Goal: Use online tool/utility: Use online tool/utility

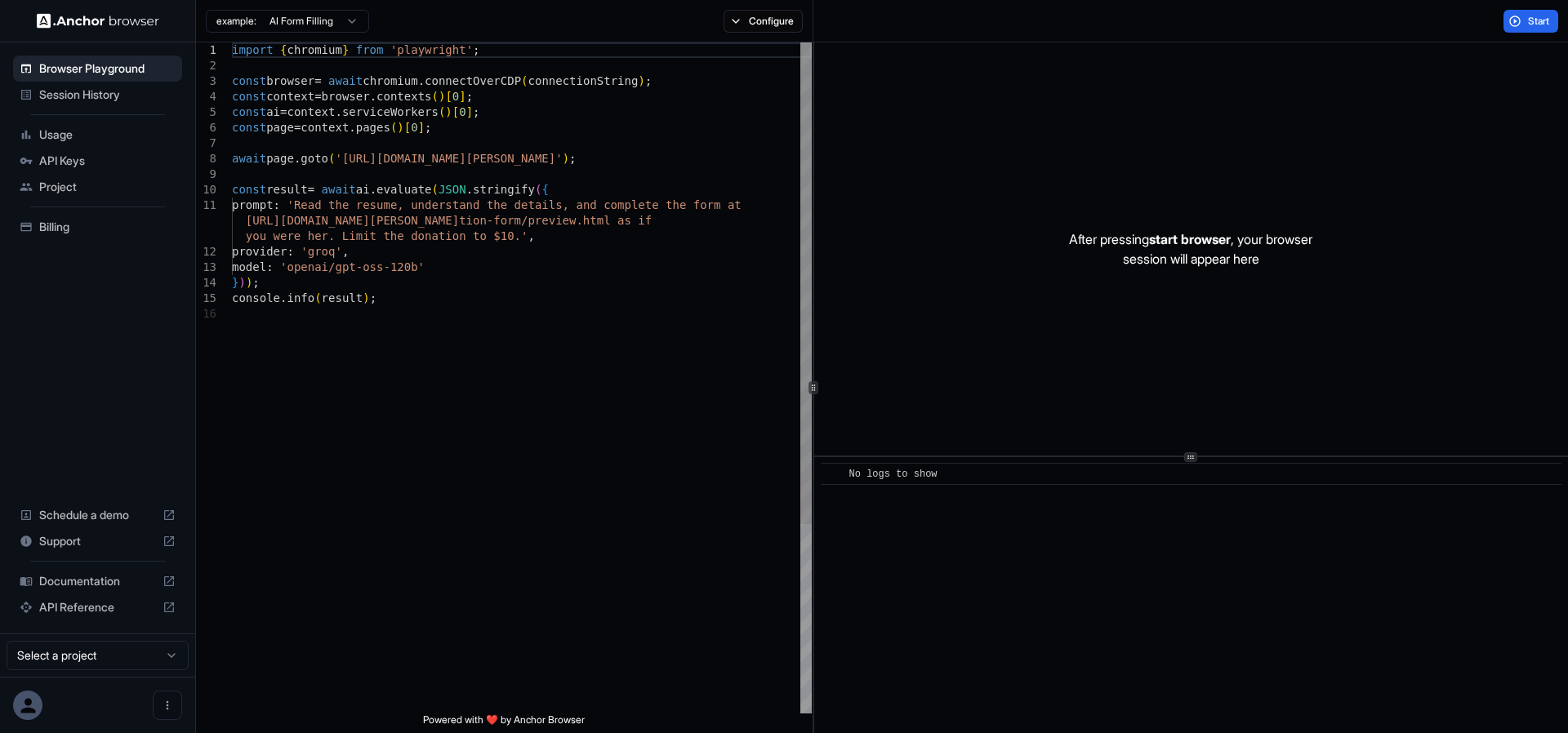
click at [329, 107] on div "import { chromium } from 'playwright' ; const browser = await chromium . connec…" at bounding box center [521, 509] width 580 height 934
click at [470, 220] on div "import { chromium } from 'playwright' ; const browser = await chromium . connec…" at bounding box center [521, 509] width 580 height 934
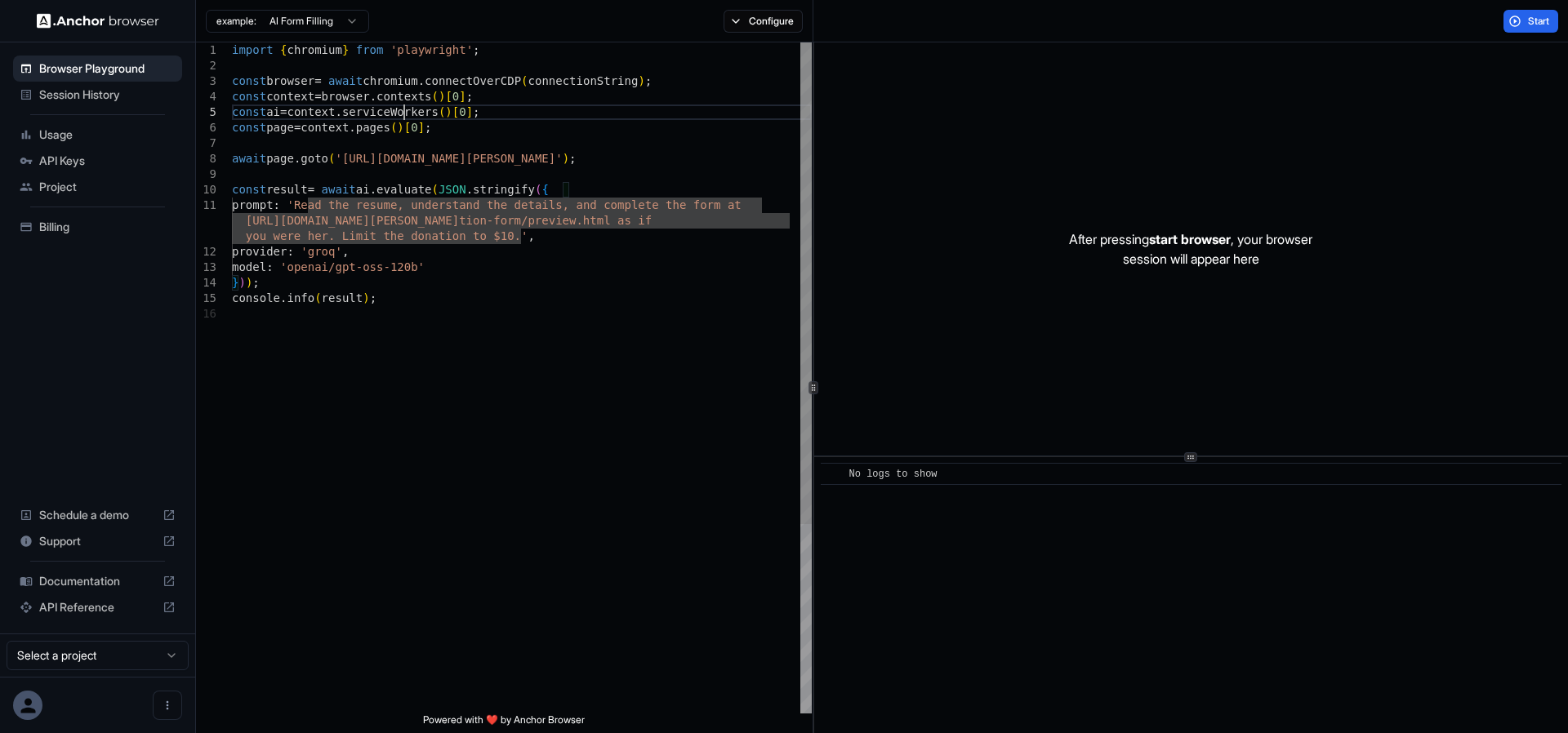
click at [404, 111] on div "import { chromium } from 'playwright' ; const browser = await chromium . connec…" at bounding box center [521, 509] width 580 height 934
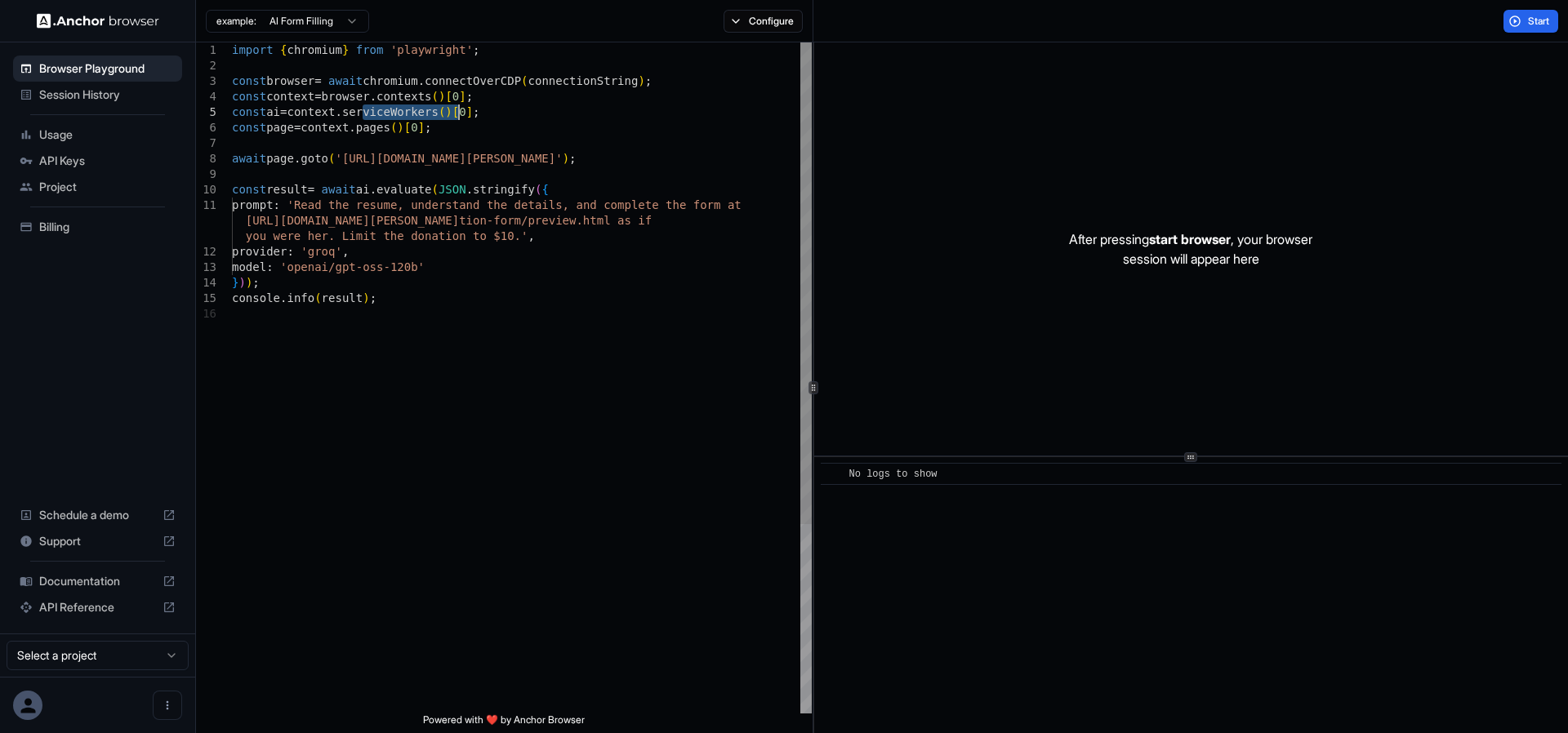
click at [426, 335] on div "import { chromium } from 'playwright' ; const browser = await chromium . connec…" at bounding box center [521, 509] width 580 height 934
drag, startPoint x: 418, startPoint y: 163, endPoint x: 602, endPoint y: 157, distance: 184.1
click at [602, 157] on div "import { chromium } from 'playwright' ; const browser = await chromium . connec…" at bounding box center [521, 509] width 580 height 934
click at [579, 373] on div "import { chromium } from 'playwright' ; const browser = await chromium . connec…" at bounding box center [521, 509] width 580 height 934
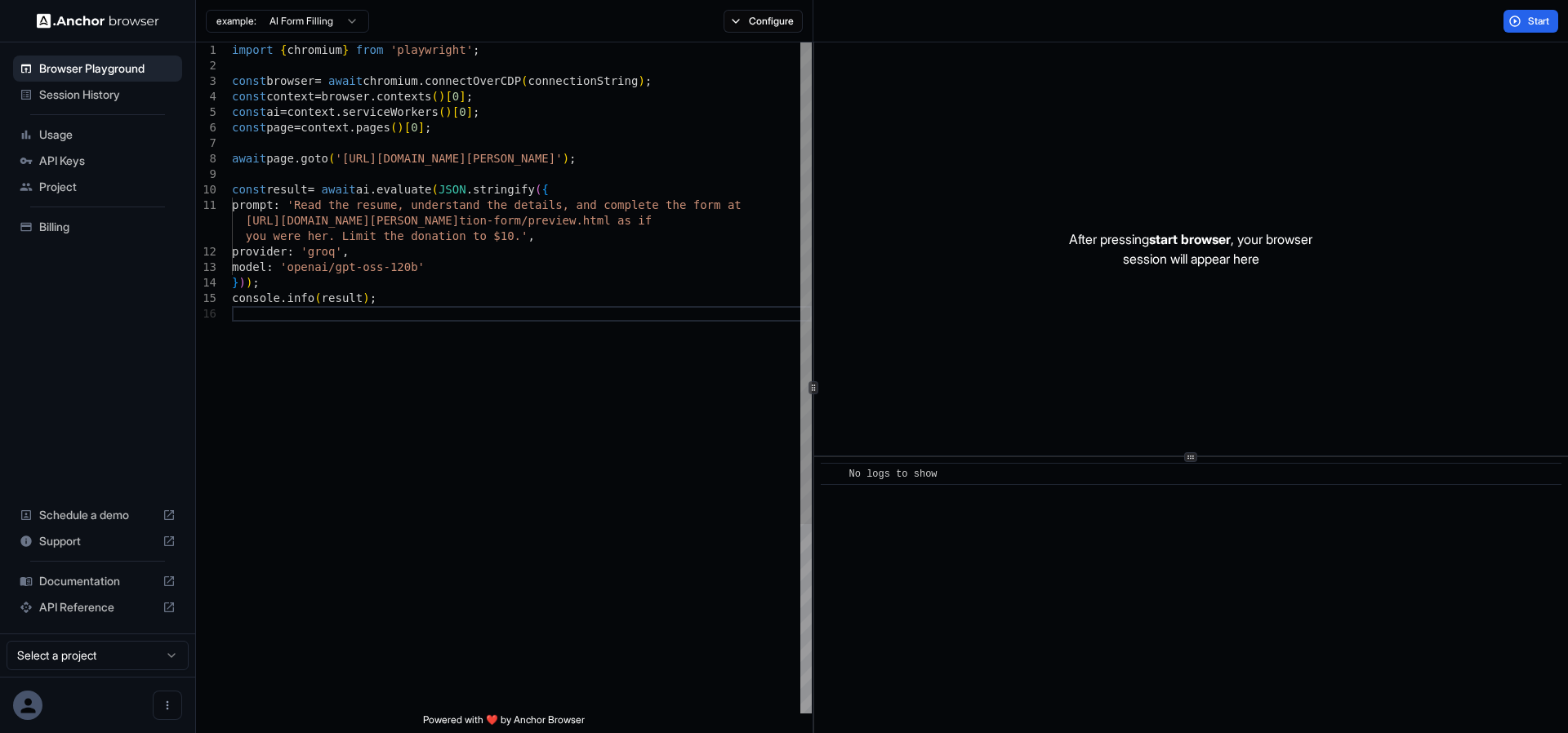
type textarea "**********"
click at [281, 116] on div "import { chromium } from 'playwright' ; const browser = await chromium . connec…" at bounding box center [521, 509] width 580 height 934
click at [424, 115] on div "import { chromium } from 'playwright' ; const browser = await chromium . connec…" at bounding box center [521, 509] width 580 height 934
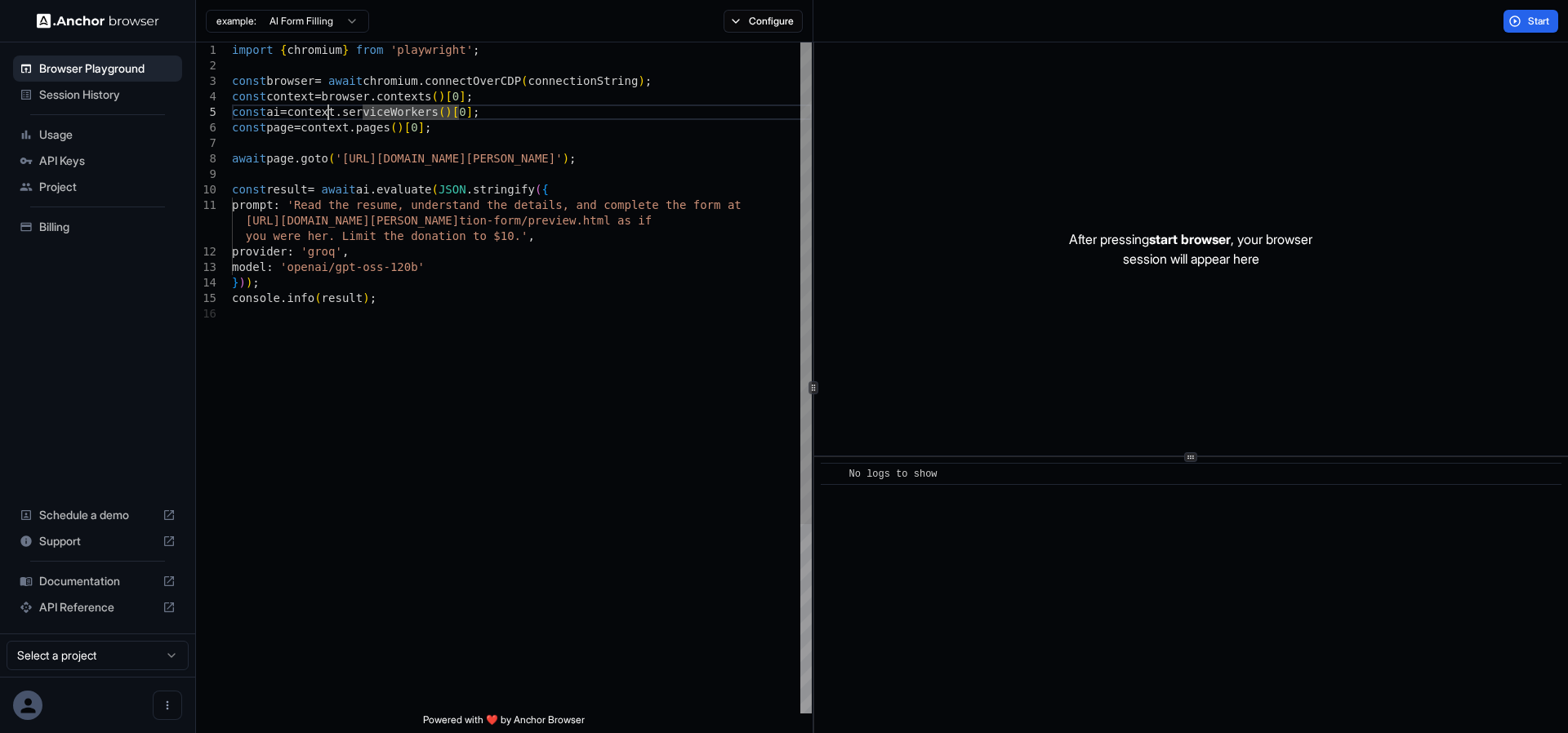
click at [329, 106] on div "import { chromium } from 'playwright' ; const browser = await chromium . connec…" at bounding box center [521, 509] width 580 height 934
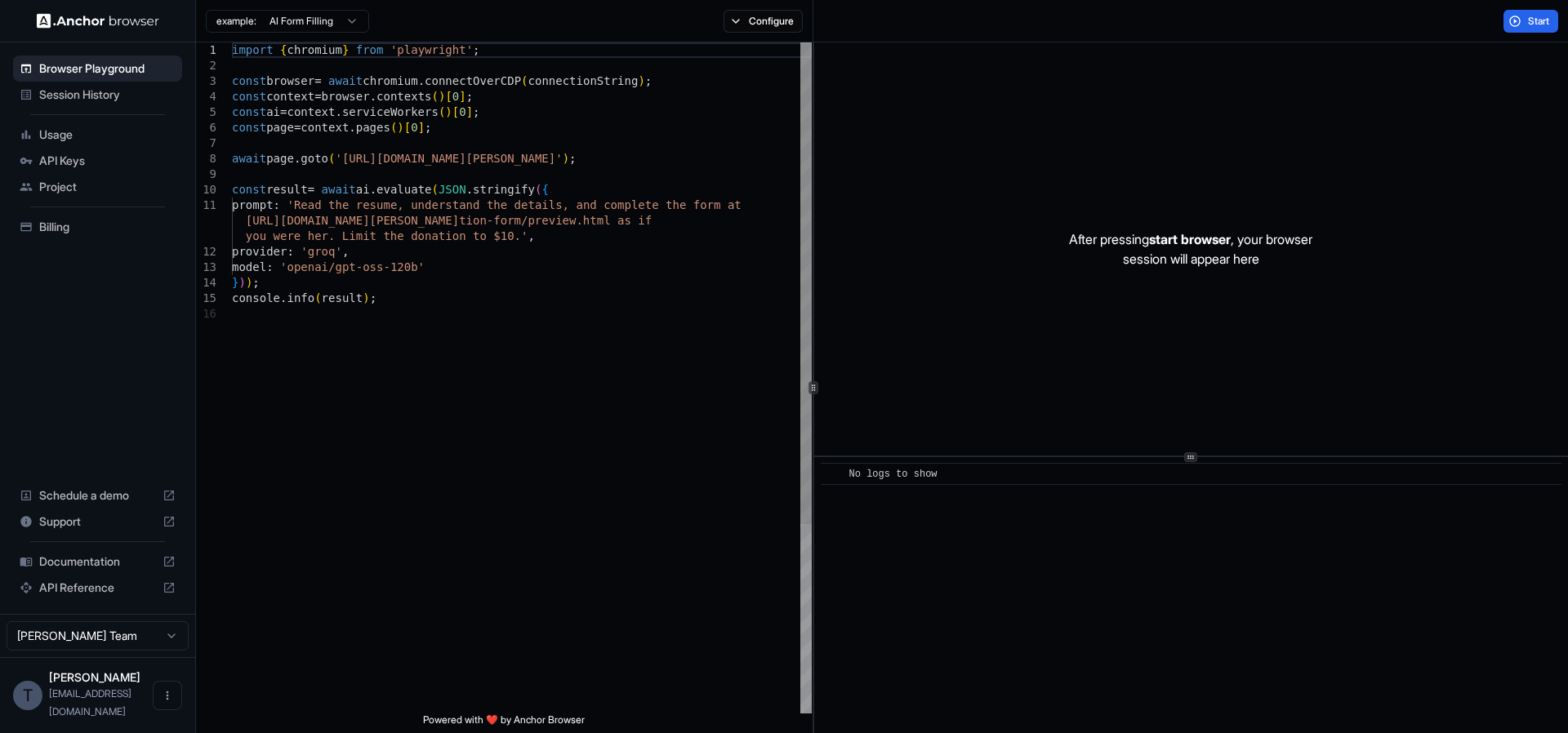
type textarea "**********"
click at [418, 399] on div "import { chromium } from 'playwright' ; const browser = await chromium . connec…" at bounding box center [521, 509] width 580 height 934
click at [1513, 28] on button "Start" at bounding box center [1531, 21] width 55 height 23
click at [83, 91] on span "Session History" at bounding box center [107, 95] width 137 height 16
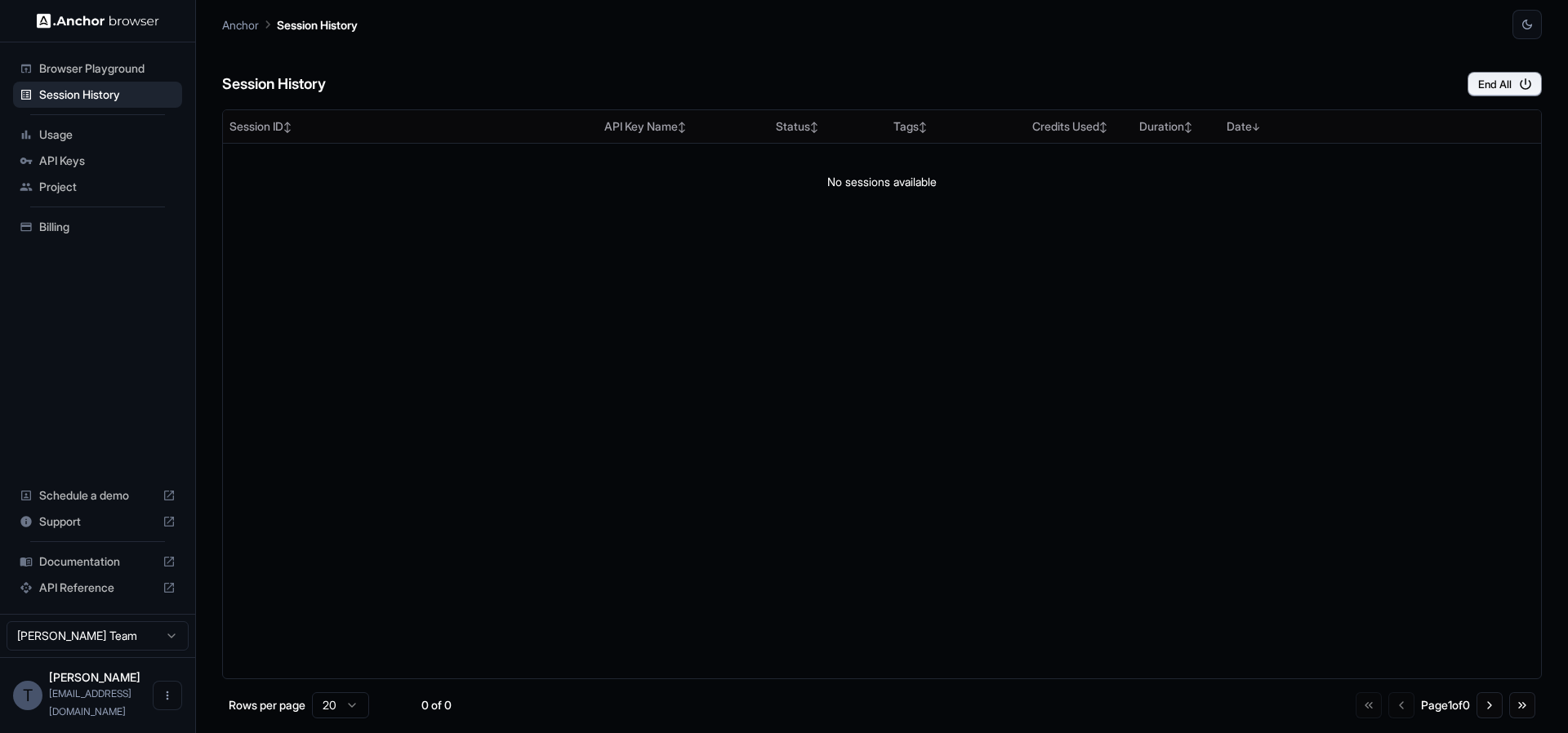
click at [91, 66] on span "Browser Playground" at bounding box center [107, 68] width 137 height 16
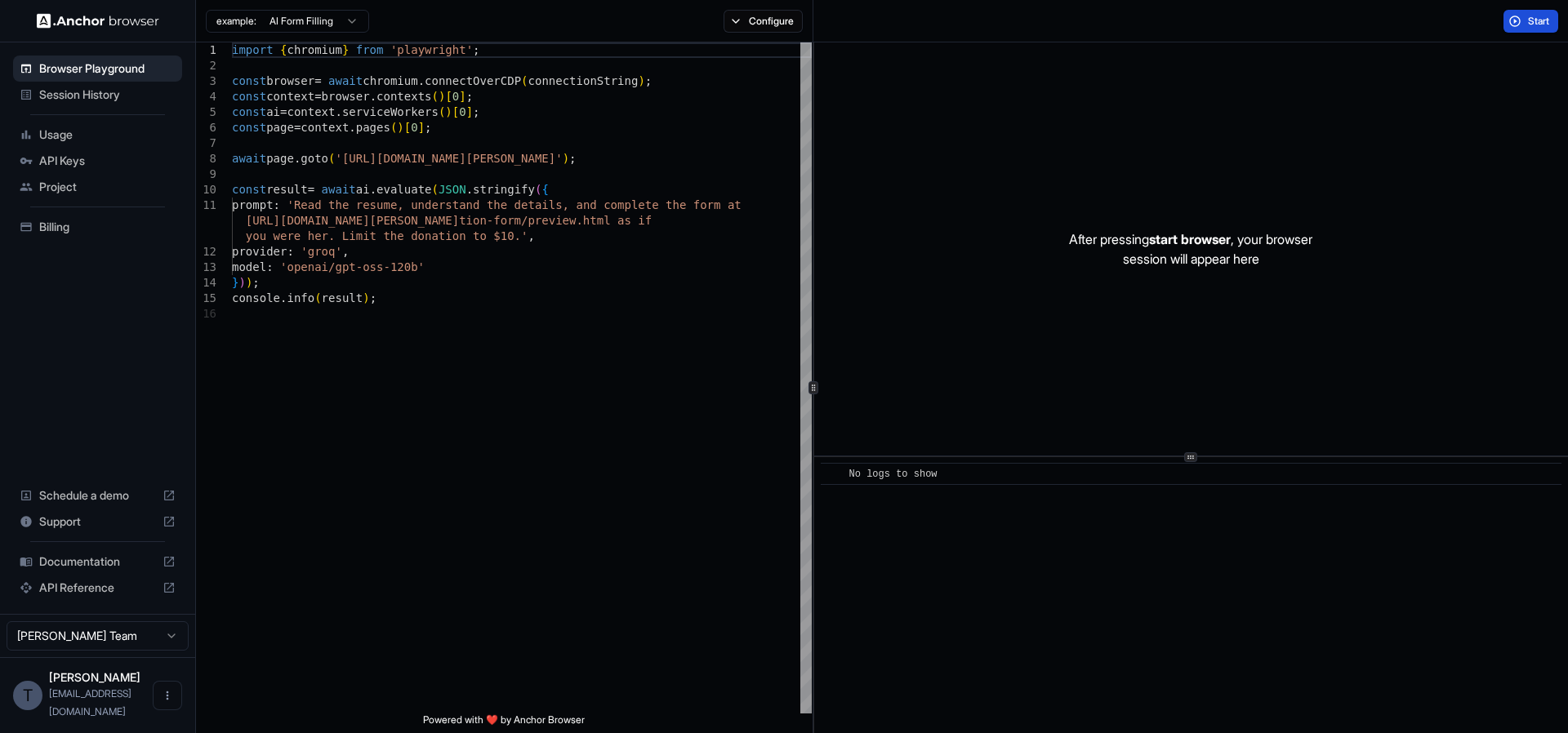
click at [1523, 20] on button "Start" at bounding box center [1531, 21] width 55 height 23
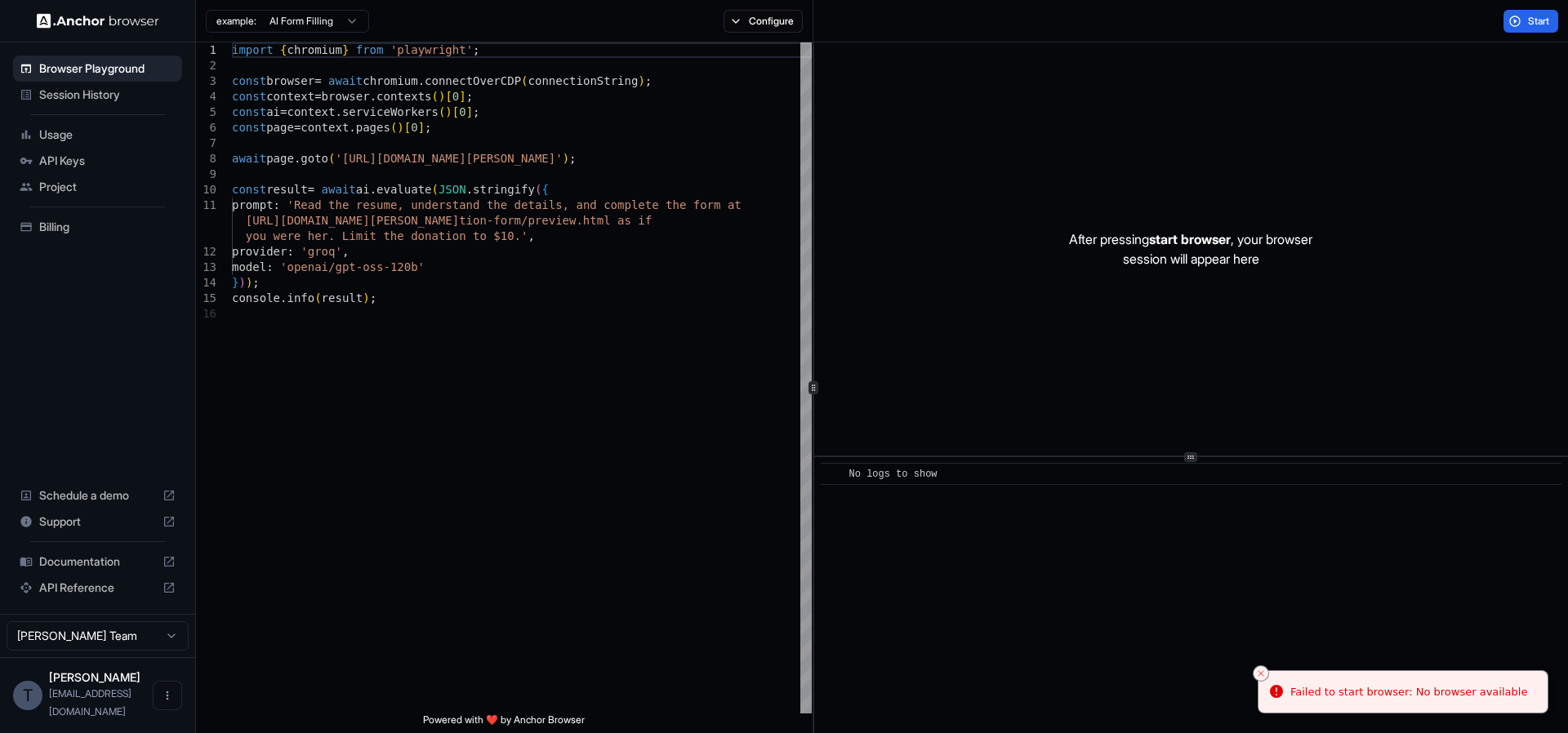
click at [97, 99] on span "Session History" at bounding box center [107, 95] width 137 height 16
